Goal: Find specific page/section: Find specific page/section

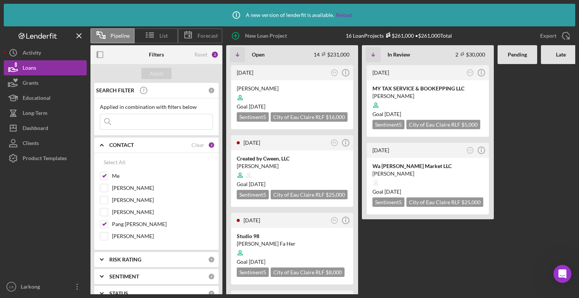
scroll to position [192, 0]
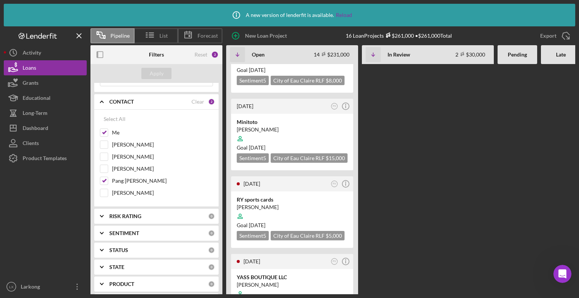
drag, startPoint x: 399, startPoint y: 129, endPoint x: 398, endPoint y: 154, distance: 24.5
click at [398, 154] on div "[DATE] PX Icon/Info [PERSON_NAME] Goal [DATE] Sentiment 5 City of Eau Claire RL…" at bounding box center [427, 179] width 402 height 231
drag, startPoint x: 448, startPoint y: 152, endPoint x: 436, endPoint y: 193, distance: 42.6
click at [436, 193] on div "[DATE] PX Icon/Info [PERSON_NAME] Goal [DATE] Sentiment 5 City of Eau Claire RL…" at bounding box center [427, 179] width 402 height 231
drag, startPoint x: 483, startPoint y: 178, endPoint x: 476, endPoint y: 222, distance: 44.3
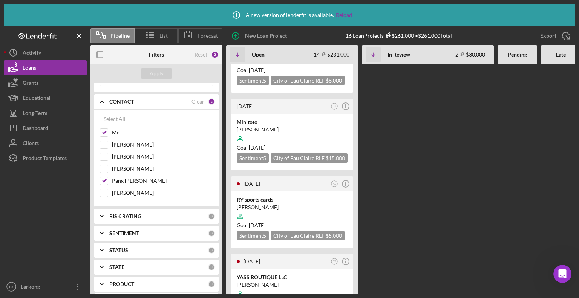
click at [476, 222] on div "[DATE] PX Icon/Info [PERSON_NAME] Goal [DATE] Sentiment 5 City of Eau Claire RL…" at bounding box center [427, 179] width 402 height 231
drag, startPoint x: 503, startPoint y: 199, endPoint x: 485, endPoint y: 282, distance: 85.2
click at [485, 282] on div "[DATE] PX Icon/Info [PERSON_NAME] Goal [DATE] Sentiment 5 City of Eau Claire RL…" at bounding box center [427, 179] width 402 height 231
drag, startPoint x: 361, startPoint y: 221, endPoint x: 361, endPoint y: 272, distance: 50.9
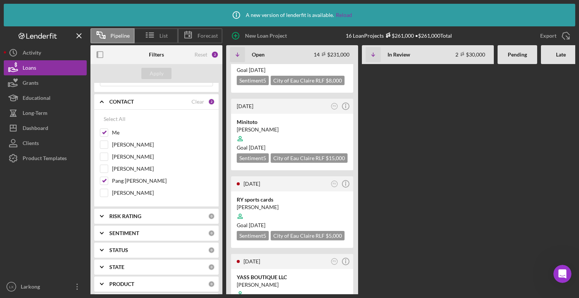
click at [361, 272] on div "[DATE] PX Icon/Info [PERSON_NAME] Goal [DATE] Sentiment 5 City of Eau Claire RL…" at bounding box center [427, 179] width 402 height 231
drag, startPoint x: 436, startPoint y: 194, endPoint x: 435, endPoint y: 234, distance: 39.6
click at [435, 234] on div "[DATE] PX Icon/Info [PERSON_NAME] Goal [DATE] Sentiment 5 City of Eau Claire RL…" at bounding box center [427, 179] width 402 height 231
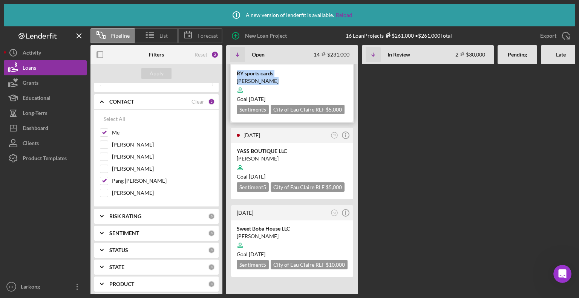
scroll to position [316, 0]
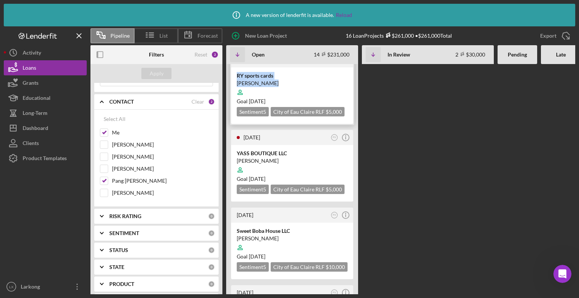
drag, startPoint x: 355, startPoint y: 130, endPoint x: 324, endPoint y: 97, distance: 45.4
drag, startPoint x: 508, startPoint y: 166, endPoint x: 495, endPoint y: 208, distance: 44.3
click at [495, 208] on div "[DATE] PX Icon/Info [PERSON_NAME] Goal [DATE] Sentiment 5 City of Eau Claire RL…" at bounding box center [427, 179] width 402 height 231
drag, startPoint x: 476, startPoint y: 208, endPoint x: 454, endPoint y: 255, distance: 51.8
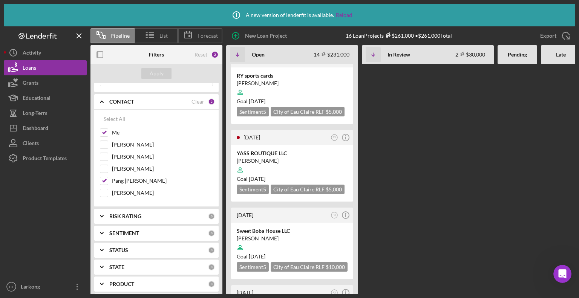
click at [454, 255] on div "[DATE] PX Icon/Info [PERSON_NAME] Goal [DATE] Sentiment 5 City of Eau Claire RL…" at bounding box center [427, 179] width 402 height 231
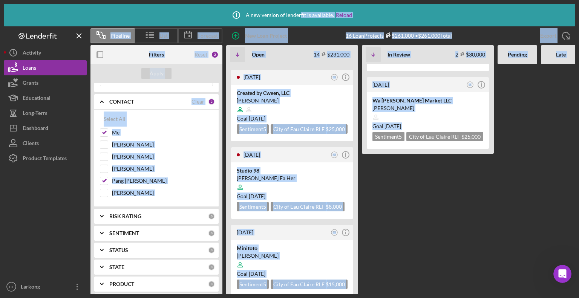
scroll to position [0, 0]
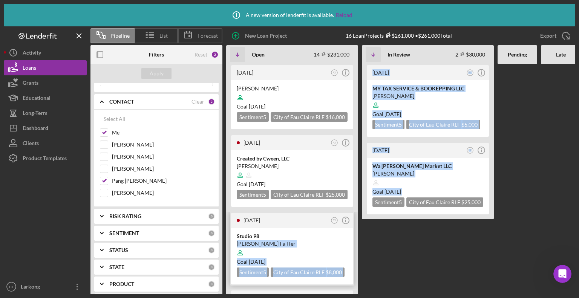
drag, startPoint x: 369, startPoint y: 264, endPoint x: 320, endPoint y: 234, distance: 57.5
click at [320, 234] on div "[DATE] PX Icon/Info [PERSON_NAME] Goal [DATE] Sentiment 5 City of Eau Claire RL…" at bounding box center [427, 179] width 402 height 231
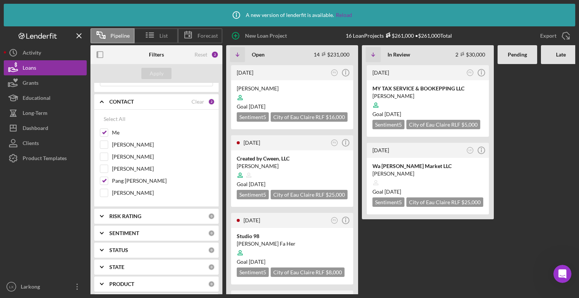
drag, startPoint x: 534, startPoint y: 198, endPoint x: 530, endPoint y: 218, distance: 20.9
click at [530, 218] on div at bounding box center [518, 179] width 40 height 231
drag, startPoint x: 530, startPoint y: 218, endPoint x: 524, endPoint y: 243, distance: 25.8
click at [524, 243] on div at bounding box center [518, 179] width 40 height 231
drag, startPoint x: 555, startPoint y: 157, endPoint x: 553, endPoint y: 221, distance: 63.4
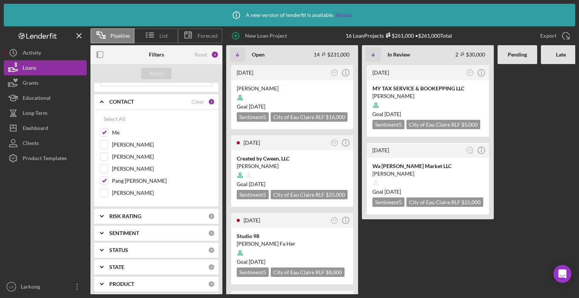
click at [554, 224] on div at bounding box center [561, 179] width 40 height 231
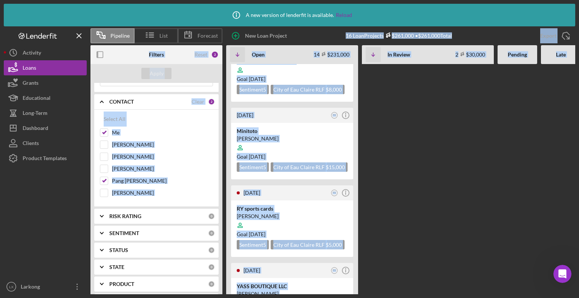
scroll to position [101, 0]
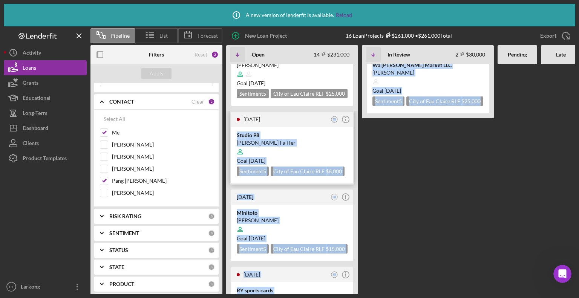
drag, startPoint x: 515, startPoint y: 171, endPoint x: 330, endPoint y: 123, distance: 190.0
click at [330, 123] on div "[DATE] PX Icon/Info [PERSON_NAME] Goal [DATE] Sentiment 5 City of Eau Claire RL…" at bounding box center [427, 179] width 402 height 231
click at [493, 216] on div "[DATE] PX Icon/Info [PERSON_NAME] Goal [DATE] Sentiment 5 City of Eau Claire RL…" at bounding box center [427, 179] width 402 height 231
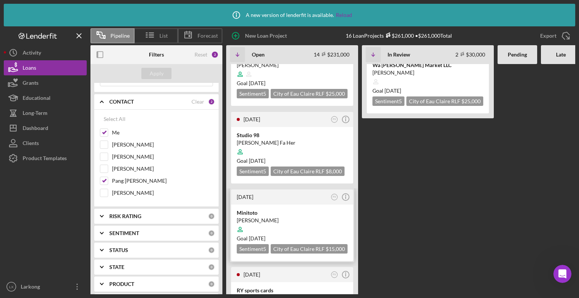
click at [293, 211] on div "Minitoto" at bounding box center [292, 213] width 111 height 8
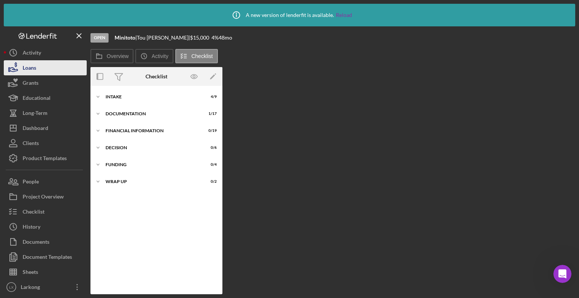
click at [46, 69] on button "Loans" at bounding box center [45, 67] width 83 height 15
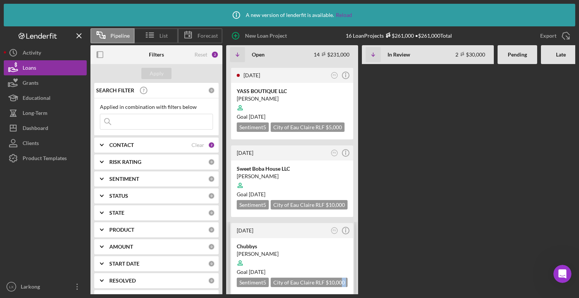
scroll to position [387, 0]
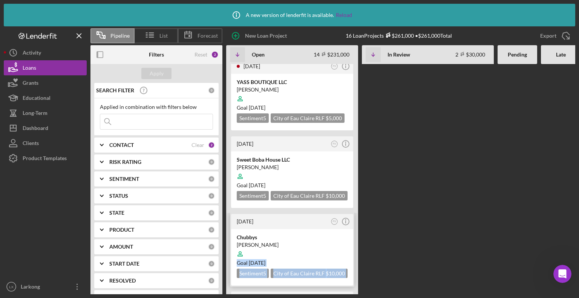
drag, startPoint x: 528, startPoint y: 106, endPoint x: 349, endPoint y: 257, distance: 234.6
click at [349, 257] on div "[DATE] PX Icon/Info [PERSON_NAME] Goal [DATE] Sentiment 5 City of Eau Claire RL…" at bounding box center [427, 179] width 402 height 231
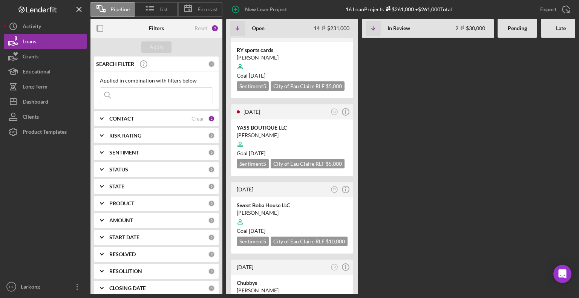
scroll to position [370, 0]
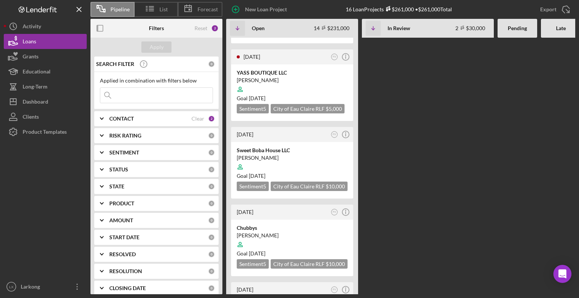
drag, startPoint x: 383, startPoint y: 247, endPoint x: 375, endPoint y: 232, distance: 16.4
click at [375, 232] on div "[DATE] PX Icon/Info [PERSON_NAME] Goal [DATE] Sentiment 5 City of Eau Claire RL…" at bounding box center [427, 166] width 402 height 257
drag, startPoint x: 399, startPoint y: 110, endPoint x: 395, endPoint y: 221, distance: 111.4
click at [395, 221] on div "[DATE] PX Icon/Info [PERSON_NAME] Goal [DATE] Sentiment 5 City of Eau Claire RL…" at bounding box center [427, 166] width 402 height 257
drag, startPoint x: 444, startPoint y: 173, endPoint x: 441, endPoint y: 267, distance: 93.6
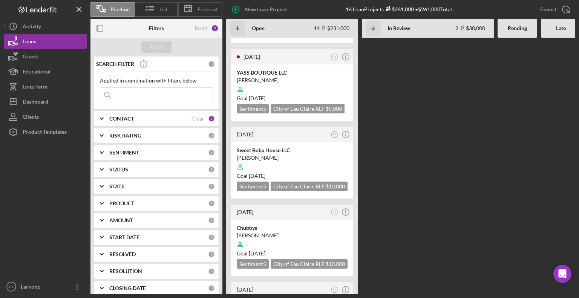
click at [441, 267] on div "[DATE] PX Icon/Info [PERSON_NAME] Goal [DATE] Sentiment 5 City of Eau Claire RL…" at bounding box center [427, 166] width 402 height 257
drag, startPoint x: 448, startPoint y: 250, endPoint x: 439, endPoint y: 297, distance: 48.0
click at [439, 297] on div "Pipeline List Forecast New Loan Project 16 Loan Projects $261,000 • $261,000 To…" at bounding box center [289, 149] width 579 height 298
drag, startPoint x: 399, startPoint y: 170, endPoint x: 448, endPoint y: 257, distance: 100.0
click at [448, 257] on div "[DATE] PX Icon/Info [PERSON_NAME] Goal [DATE] Sentiment 5 City of Eau Claire RL…" at bounding box center [427, 166] width 402 height 257
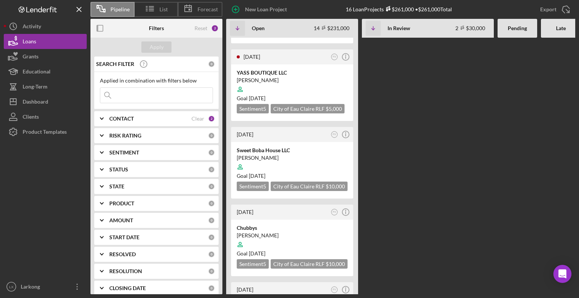
click at [404, 189] on div "[DATE] PX Icon/Info [PERSON_NAME] Goal [DATE] Sentiment 5 City of Eau Claire RL…" at bounding box center [427, 166] width 402 height 257
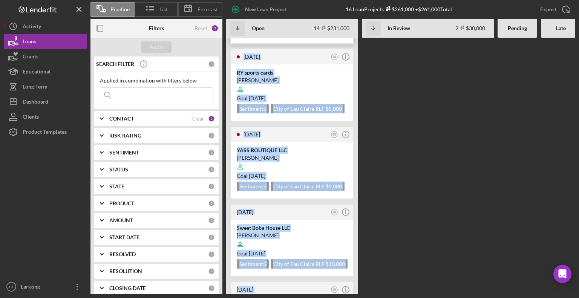
scroll to position [254, 0]
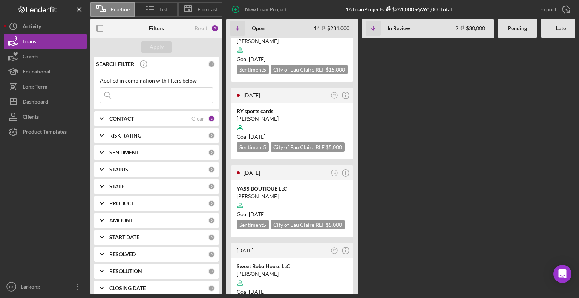
drag, startPoint x: 381, startPoint y: 106, endPoint x: 442, endPoint y: 130, distance: 65.2
click at [442, 130] on div "[DATE] PX Icon/Info [PERSON_NAME] Goal [DATE] Sentiment 5 City of Eau Claire RL…" at bounding box center [427, 166] width 402 height 257
